Goal: Information Seeking & Learning: Understand process/instructions

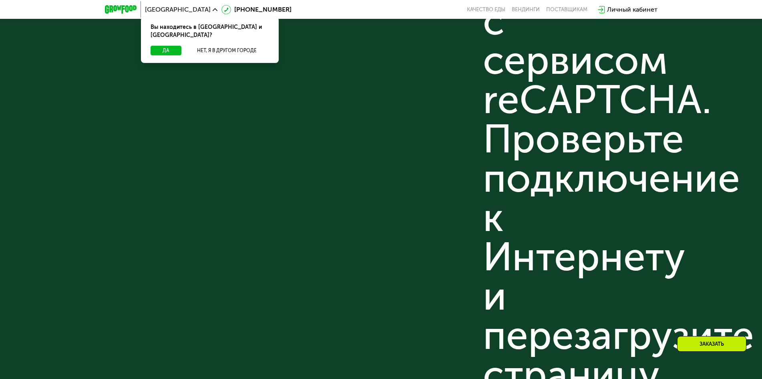
scroll to position [2802, 0]
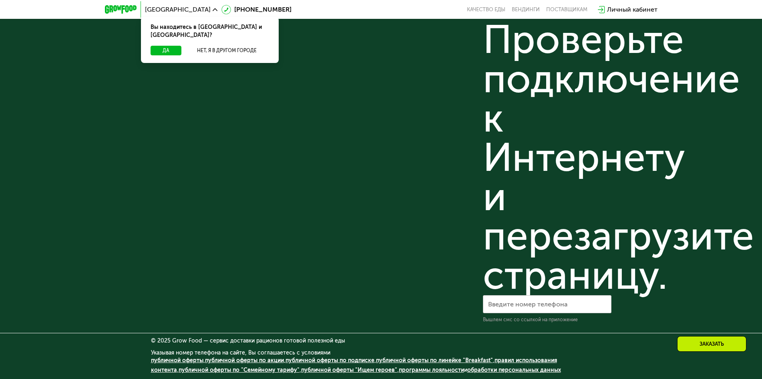
click at [197, 371] on link "публичной оферты по "Семейному тарифу"" at bounding box center [239, 369] width 121 height 7
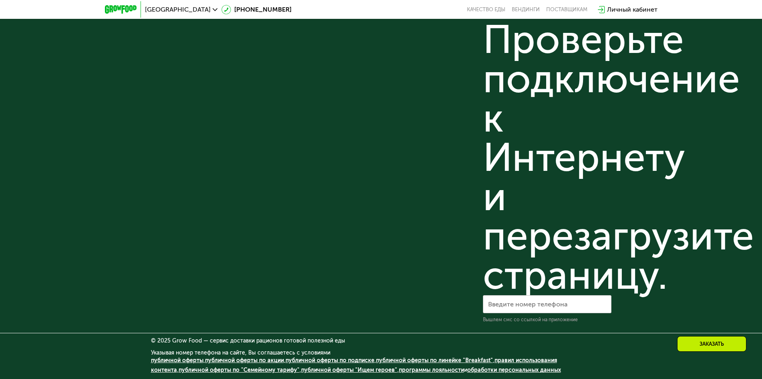
click at [371, 96] on div "Присоединяйся к нашей команде [PERSON_NAME] в GF Поставщикам: Написать По любым…" at bounding box center [404, 4] width 129 height 638
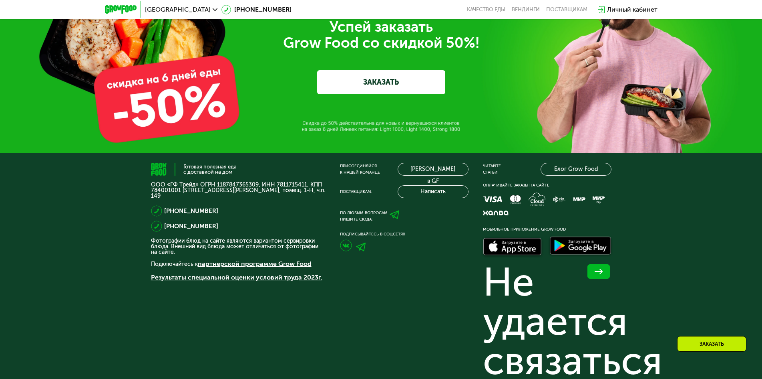
click at [373, 85] on link "ЗАКАЗАТЬ" at bounding box center [381, 82] width 128 height 24
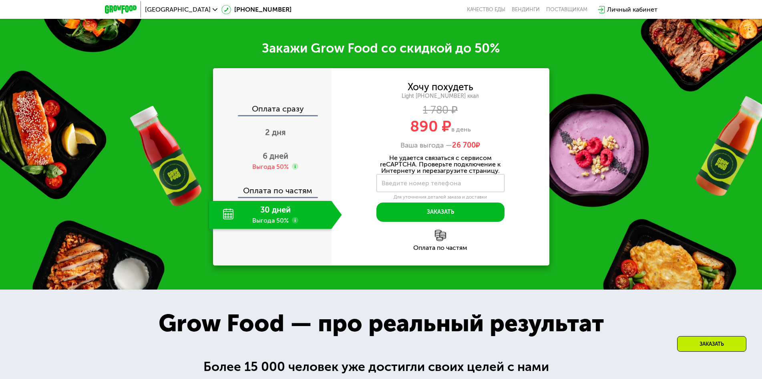
click at [450, 199] on div "Для уточнения деталей заказа и доставки" at bounding box center [441, 197] width 128 height 6
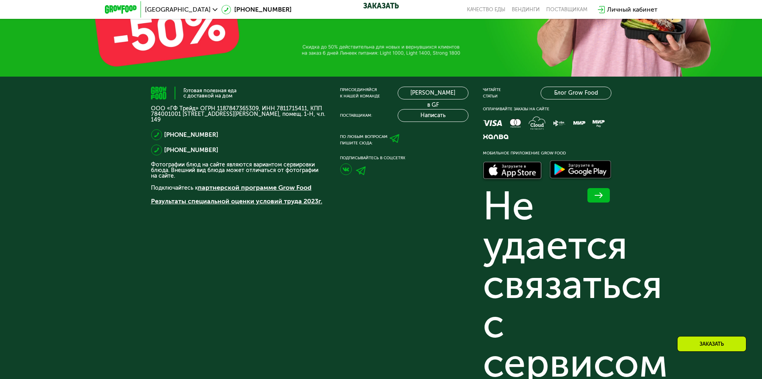
scroll to position [2802, 0]
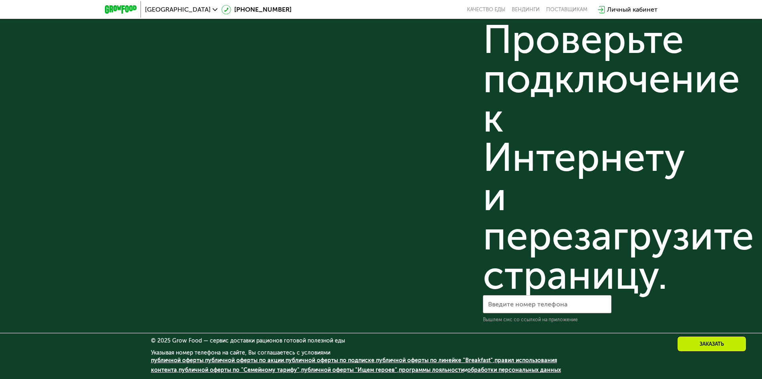
click at [481, 371] on link "обработки персональных данных" at bounding box center [514, 369] width 94 height 7
click at [238, 358] on link "публичной оферты по акции" at bounding box center [244, 359] width 79 height 7
click at [280, 93] on div "Готовая полезная еда с доставкой на дом ООО «ГФ Трейд» ОГРН 1187847365309, ИНН …" at bounding box center [238, 4] width 175 height 638
click at [270, 132] on div "Готовая полезная еда с доставкой на дом ООО «ГФ Трейд» ОГРН 1187847365309, ИНН …" at bounding box center [238, 4] width 175 height 638
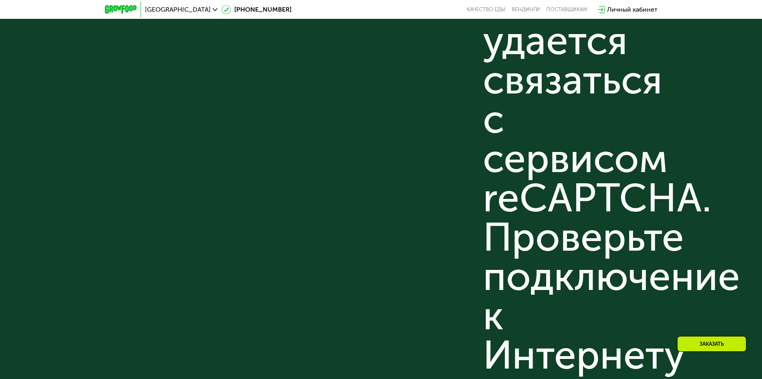
scroll to position [2642, 0]
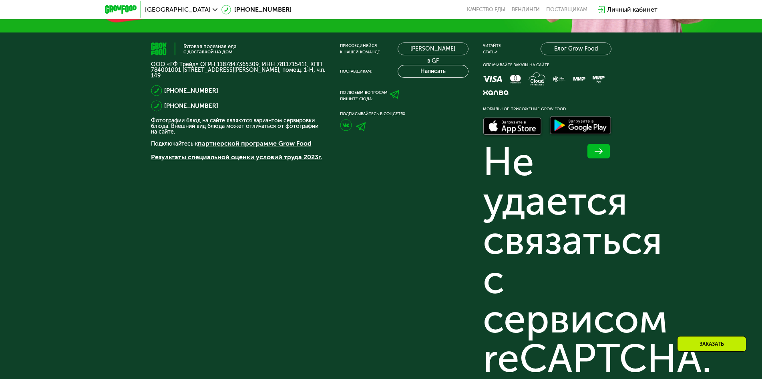
scroll to position [2241, 0]
